Goal: Use online tool/utility

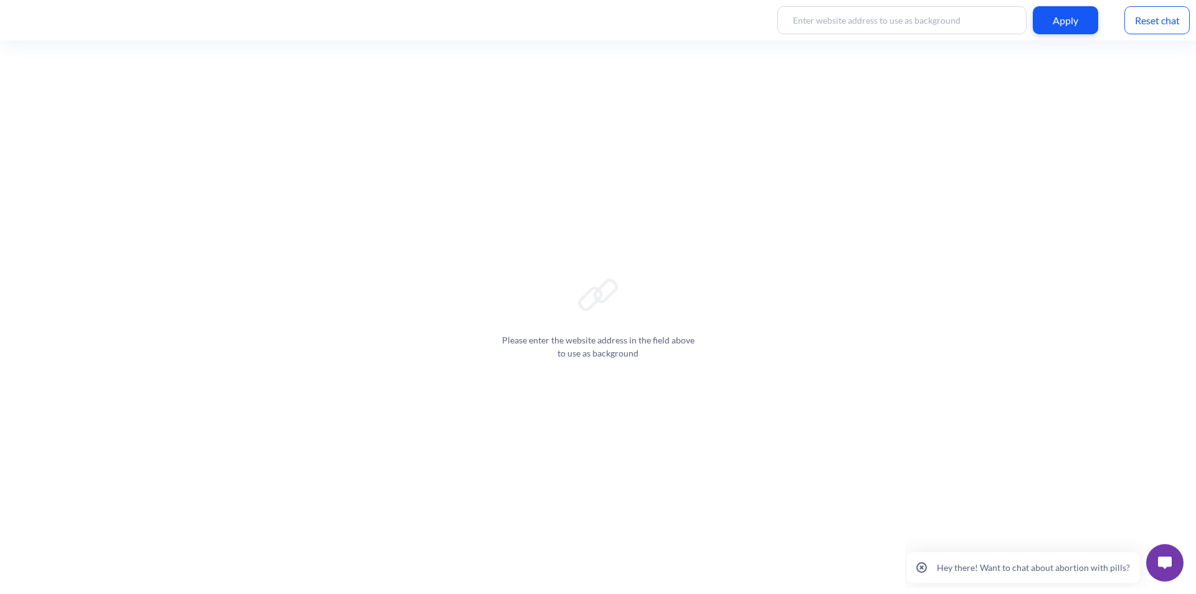
click at [773, 284] on div "Please enter the website address in the field above to use as background" at bounding box center [598, 317] width 1196 height 553
click at [651, 85] on div "Please enter the website address in the field above to use as background" at bounding box center [598, 317] width 1196 height 553
drag, startPoint x: 652, startPoint y: 240, endPoint x: 656, endPoint y: 228, distance: 12.6
click at [652, 240] on div "Please enter the website address in the field above to use as background" at bounding box center [598, 317] width 1196 height 553
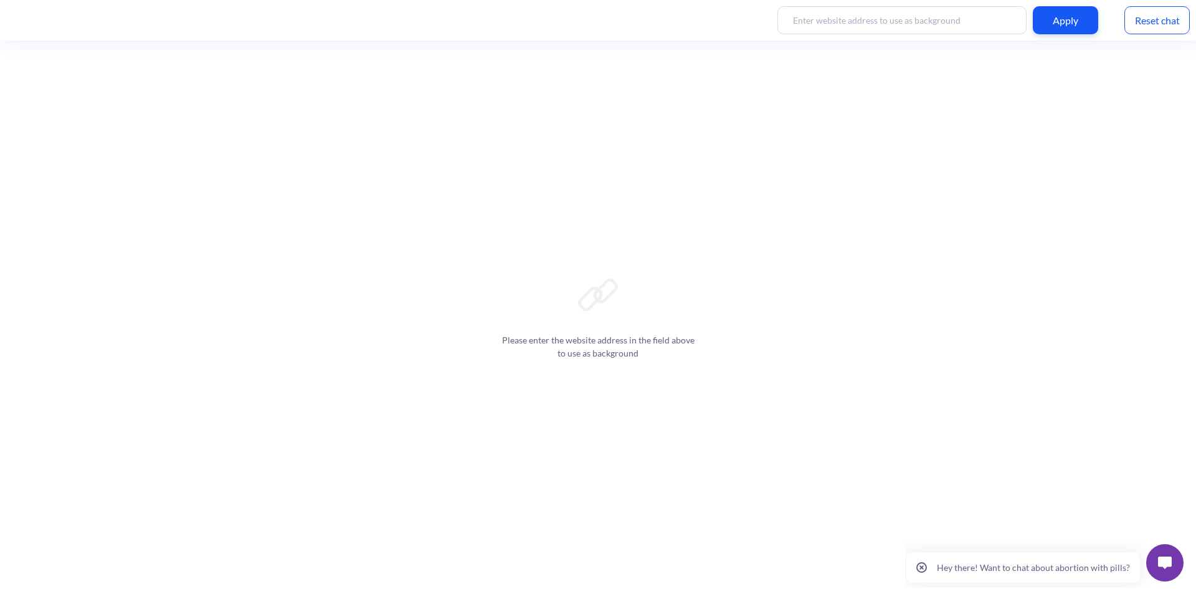
click at [1064, 31] on div "Apply" at bounding box center [1065, 20] width 65 height 28
click at [1051, 36] on div "Apply Reset chat" at bounding box center [598, 20] width 1196 height 41
click at [118, 94] on div "Please enter the website address in the field above to use as background" at bounding box center [598, 317] width 1196 height 553
click at [1138, 19] on div "Reset chat" at bounding box center [1157, 20] width 65 height 28
click at [1146, 34] on div "Apply Reset chat" at bounding box center [598, 20] width 1196 height 41
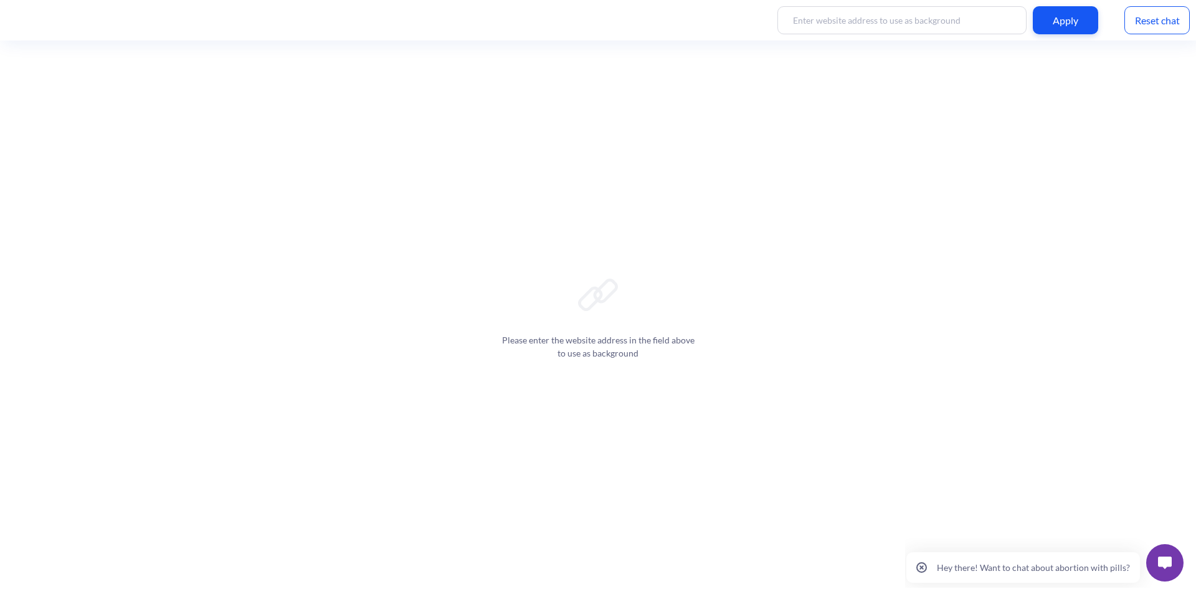
click at [1164, 566] on img at bounding box center [1165, 562] width 14 height 12
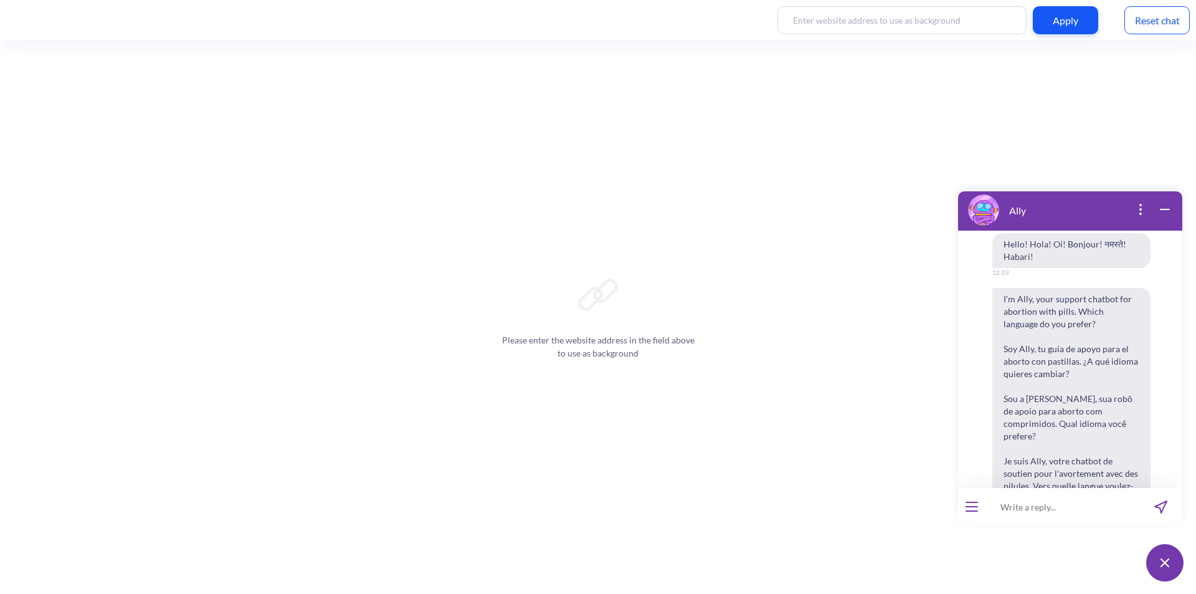
scroll to position [194, 0]
